Goal: Information Seeking & Learning: Learn about a topic

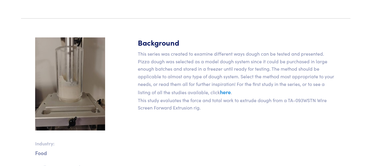
scroll to position [188, 0]
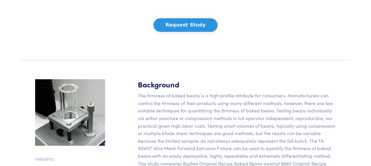
scroll to position [165, 0]
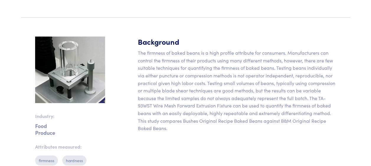
scroll to position [204, 0]
